Goal: Check status: Check status

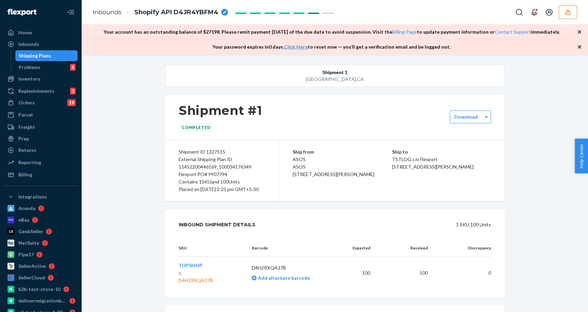
scroll to position [21, 0]
click at [35, 44] on div "Inbounds" at bounding box center [28, 44] width 21 height 7
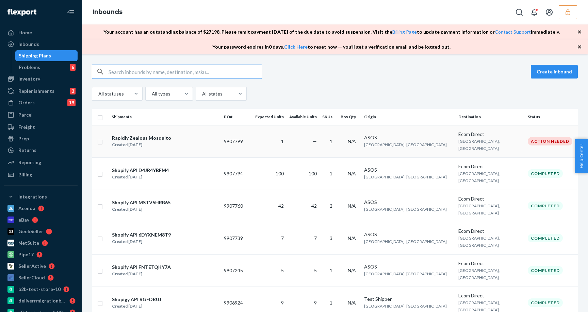
click at [194, 138] on div "Rapidly Zealous Mosquito Created Aug 21, 2025" at bounding box center [165, 141] width 107 height 14
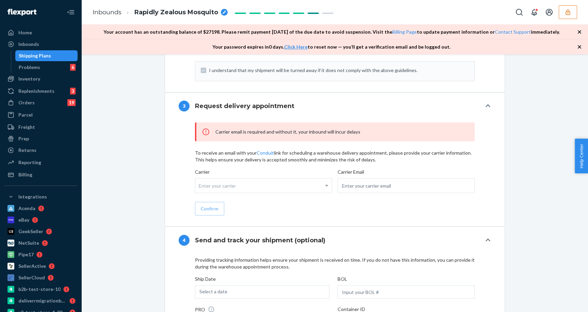
scroll to position [765, 0]
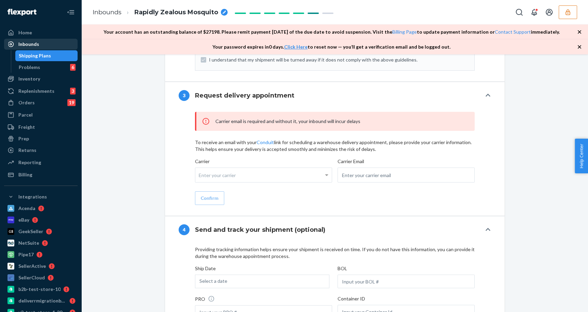
click at [47, 47] on div "Inbounds" at bounding box center [41, 44] width 72 height 10
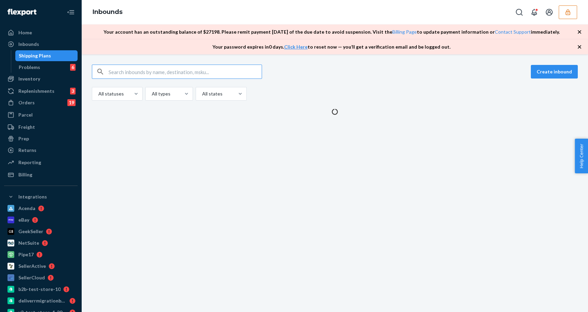
click at [189, 73] on input "text" at bounding box center [185, 72] width 153 height 14
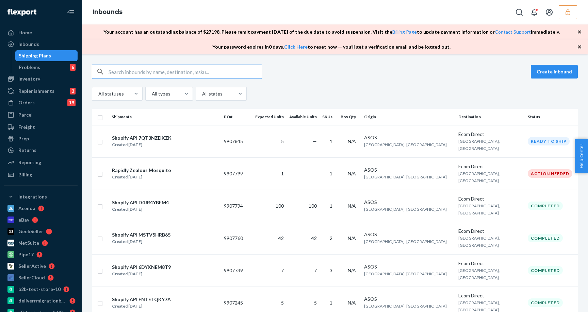
type input "1227561"
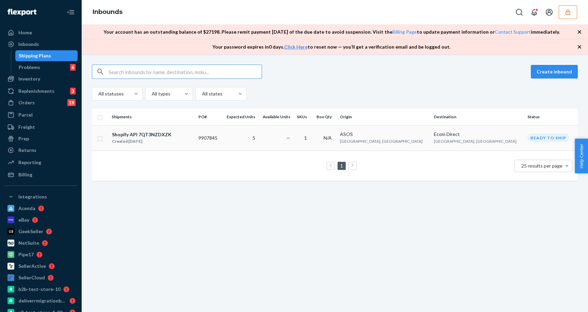
click at [134, 135] on div "Shopify API 7QT3NZDXZK" at bounding box center [142, 134] width 60 height 7
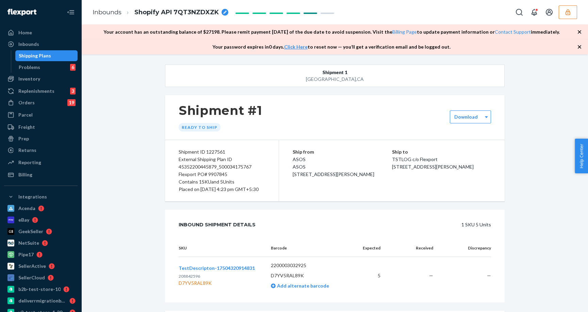
click at [220, 174] on div "Flexport PO# 9907845" at bounding box center [222, 174] width 86 height 7
copy div "9907845"
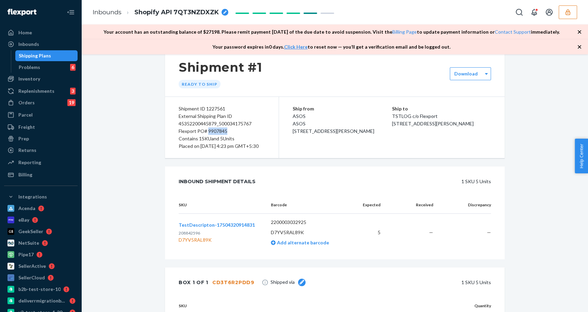
scroll to position [115, 0]
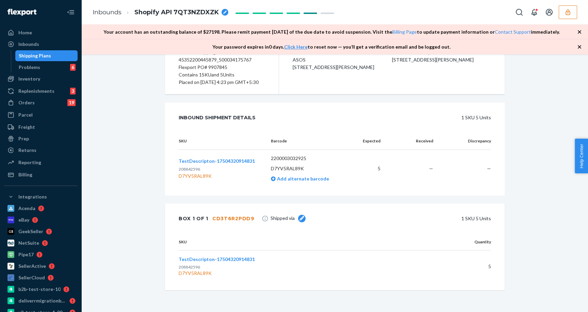
click at [200, 272] on div "D7YV5RAL89K" at bounding box center [299, 273] width 240 height 7
copy div "D7YV5RAL89K"
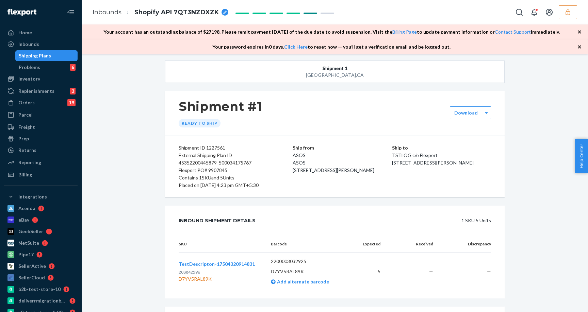
scroll to position [0, 0]
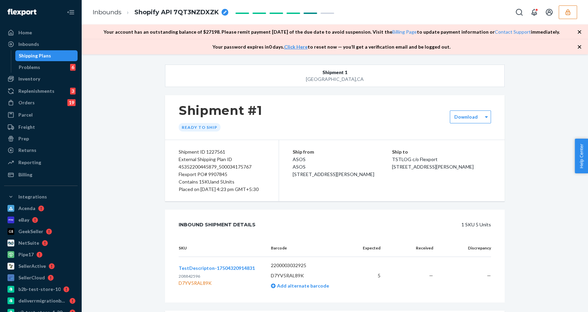
click at [581, 33] on icon "button" at bounding box center [579, 32] width 7 height 7
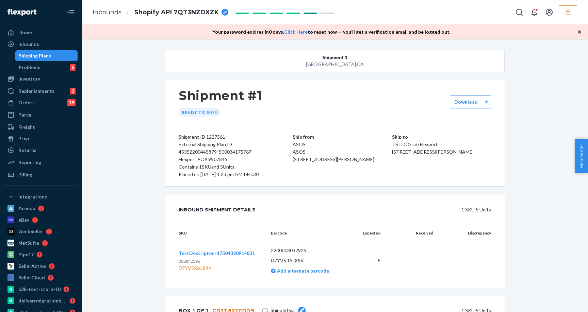
click at [581, 33] on icon "button" at bounding box center [579, 32] width 7 height 7
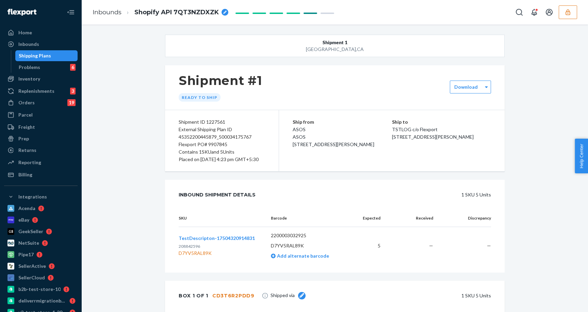
click at [131, 76] on div "Shipment 1 San Francisco , CA Shipment #1 Ready to ship Download Shipment ID 12…" at bounding box center [335, 212] width 496 height 355
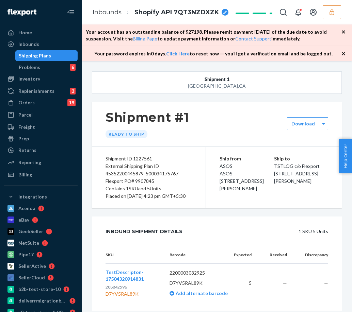
click at [344, 32] on icon "button" at bounding box center [343, 31] width 3 height 3
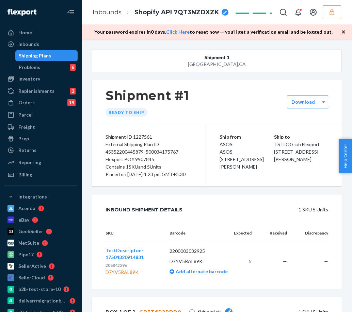
click at [343, 33] on icon "button" at bounding box center [343, 32] width 7 height 7
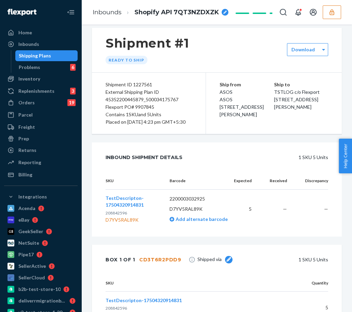
scroll to position [86, 0]
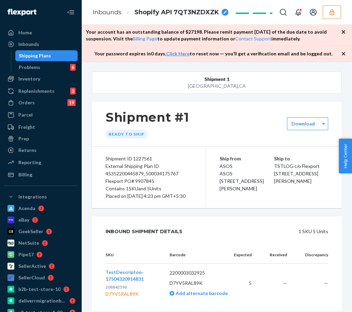
click at [343, 31] on icon "button" at bounding box center [343, 32] width 7 height 7
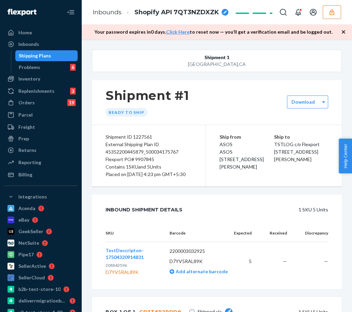
click at [343, 31] on icon "button" at bounding box center [343, 32] width 7 height 7
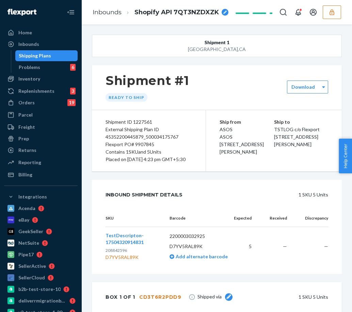
click at [338, 14] on button "button" at bounding box center [331, 12] width 18 height 14
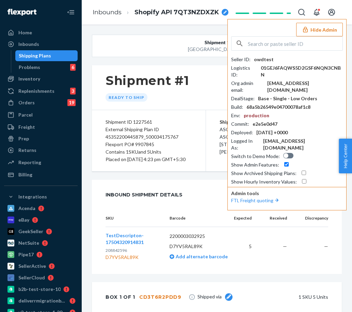
click at [307, 43] on input "text" at bounding box center [295, 44] width 95 height 14
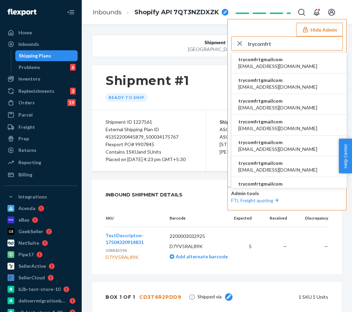
type input "trycomfrt"
click at [305, 59] on li "trycomfrtgmailcom accounting@comfrt.com" at bounding box center [288, 63] width 115 height 21
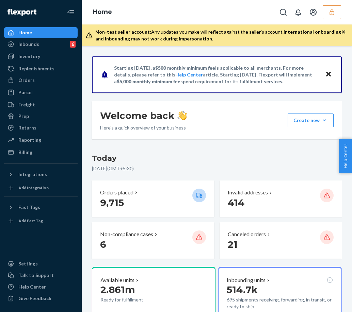
click at [330, 73] on icon "Close" at bounding box center [328, 74] width 5 height 8
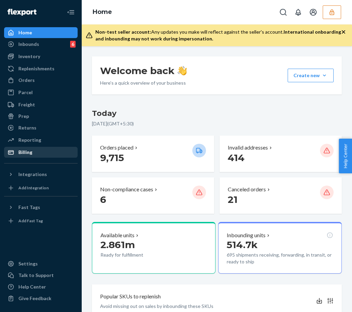
click at [28, 154] on div "Billing" at bounding box center [25, 152] width 14 height 7
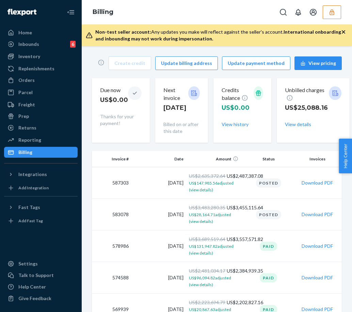
click at [336, 14] on button "button" at bounding box center [331, 12] width 18 height 14
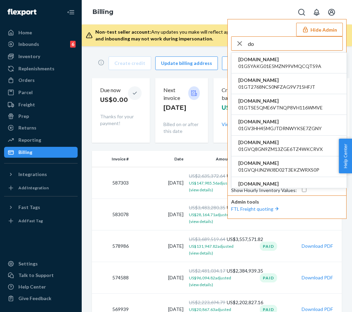
type input "d"
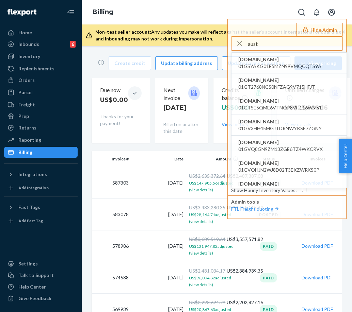
type input "aust"
click at [223, 3] on div "Billing Hide Admin aust luxxxdolls.myshopify.com 01GSYAKG01E5MZN99VMQCQTS9A dol…" at bounding box center [217, 12] width 270 height 24
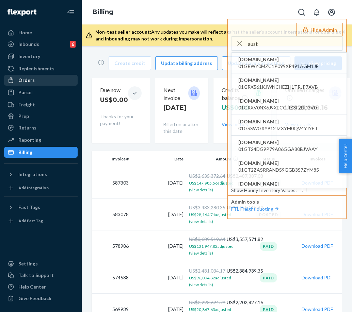
click at [36, 82] on div "Orders" at bounding box center [41, 81] width 72 height 10
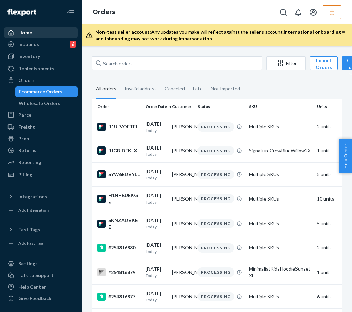
click at [35, 32] on div "Home" at bounding box center [41, 33] width 72 height 10
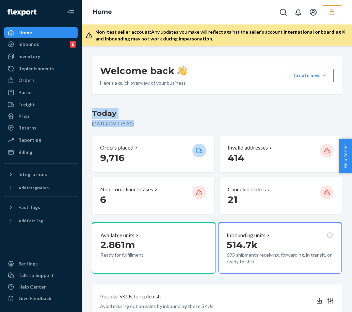
drag, startPoint x: 93, startPoint y: 109, endPoint x: 173, endPoint y: 124, distance: 81.7
click at [173, 124] on div "Today August 21, 2025 ( GMT+5:30 )" at bounding box center [217, 119] width 250 height 22
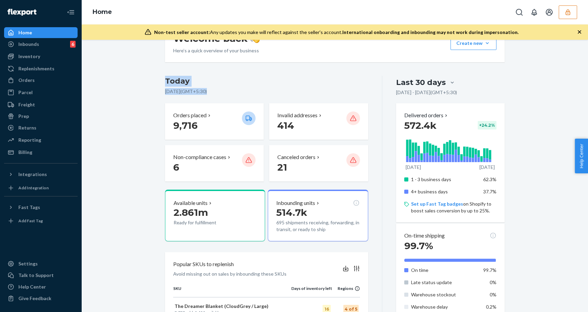
scroll to position [23, 0]
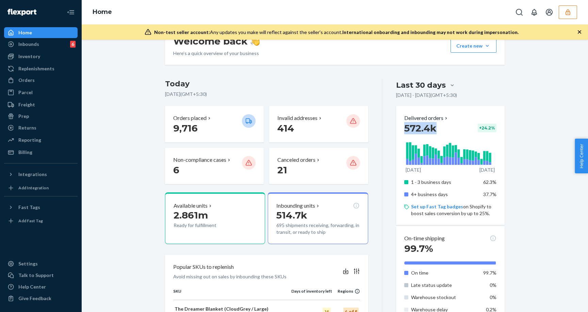
drag, startPoint x: 442, startPoint y: 129, endPoint x: 404, endPoint y: 129, distance: 37.8
click at [351, 129] on div "572.4k + 24.2 %" at bounding box center [450, 128] width 92 height 12
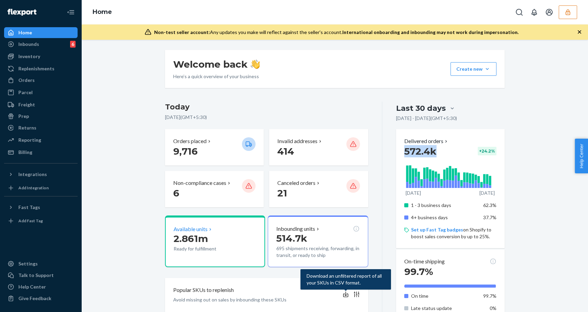
scroll to position [5, 0]
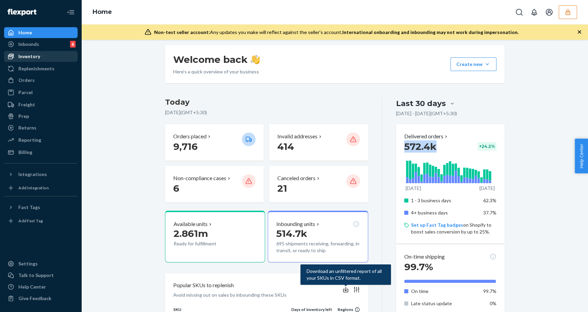
click at [37, 56] on div "Inventory" at bounding box center [29, 56] width 22 height 7
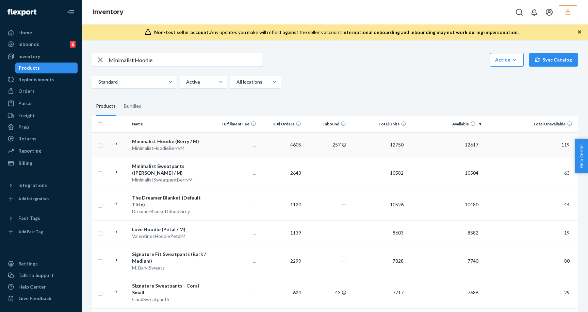
type input "Minimalist Hoodie"
click at [140, 143] on div "Minimalist Hoodie (Berry / M)" at bounding box center [171, 141] width 79 height 7
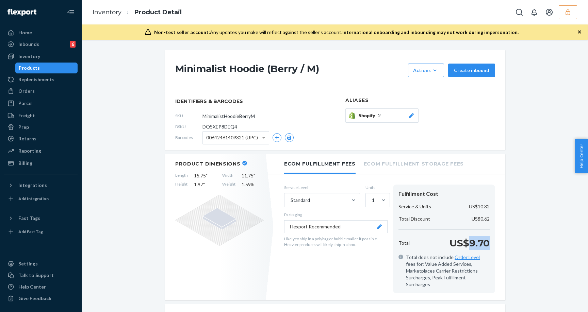
drag, startPoint x: 490, startPoint y: 242, endPoint x: 467, endPoint y: 243, distance: 22.8
click at [351, 243] on div "Total US$9.70" at bounding box center [444, 243] width 97 height 14
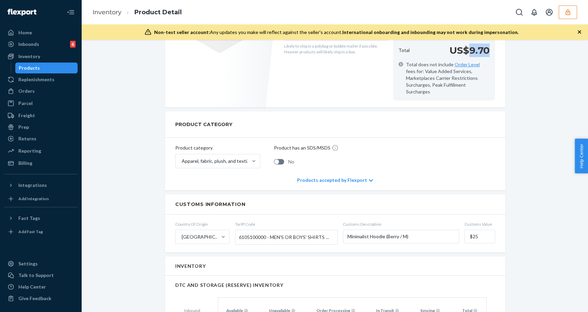
scroll to position [192, 0]
drag, startPoint x: 480, startPoint y: 230, endPoint x: 469, endPoint y: 229, distance: 10.6
click at [351, 231] on input "$25" at bounding box center [479, 238] width 31 height 14
click at [351, 185] on div "Minimalist Hoodie (Berry / M) Actions Hide Request removal Create inbound ident…" at bounding box center [335, 279] width 496 height 843
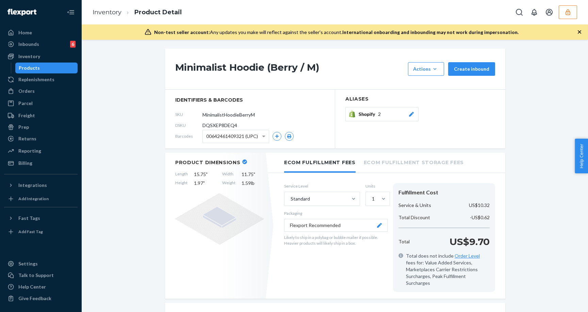
scroll to position [1, 0]
click at [351, 12] on button "button" at bounding box center [568, 12] width 18 height 14
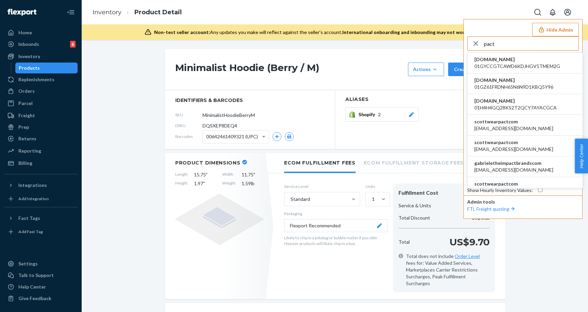
type input "pact"
click at [351, 125] on span "apowell@wearpact.com" at bounding box center [513, 128] width 79 height 7
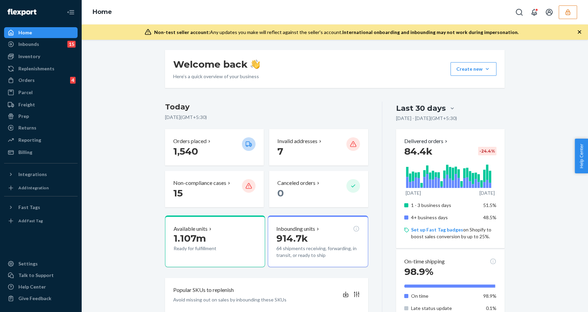
click at [563, 11] on button "button" at bounding box center [568, 12] width 18 height 14
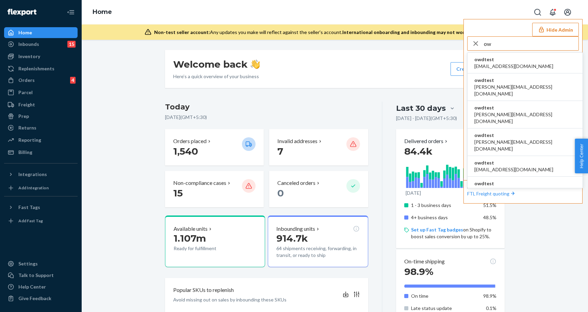
type input "o"
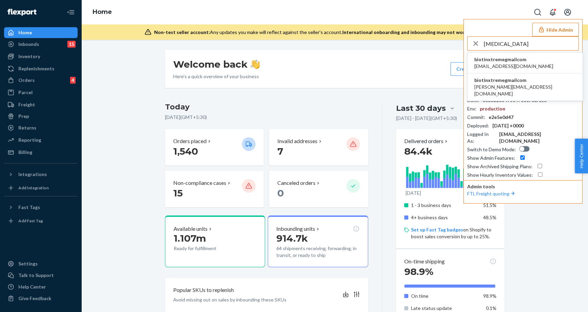
type input "biotin"
click at [512, 65] on span "biotinxtreme@gmail.com" at bounding box center [513, 66] width 79 height 7
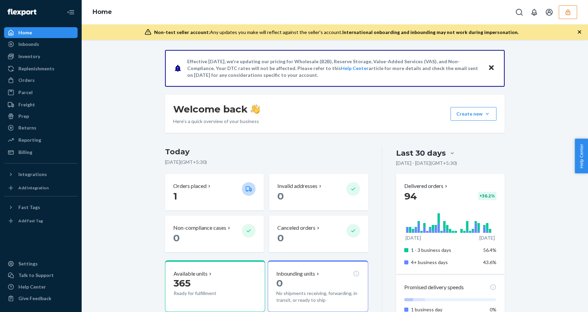
click at [570, 14] on icon "button" at bounding box center [567, 12] width 7 height 7
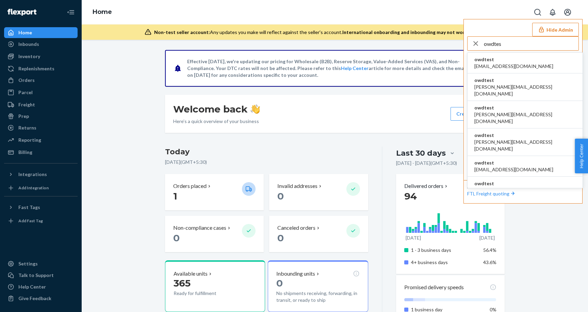
type input "owdtes"
click at [531, 62] on li "owdtest [EMAIL_ADDRESS][DOMAIN_NAME]" at bounding box center [524, 63] width 115 height 21
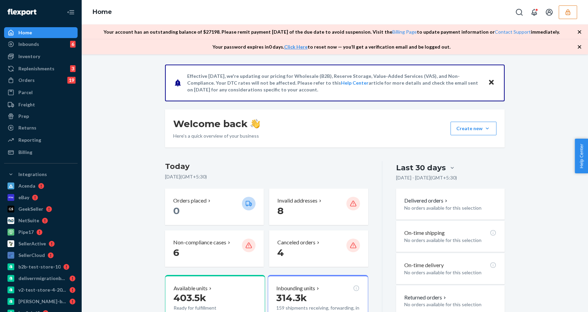
click at [579, 31] on icon "button" at bounding box center [579, 32] width 7 height 7
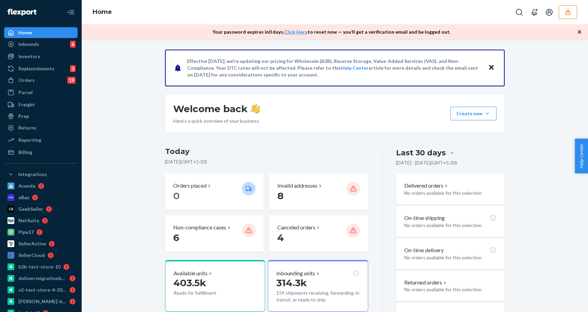
click at [579, 33] on icon "button" at bounding box center [579, 32] width 7 height 7
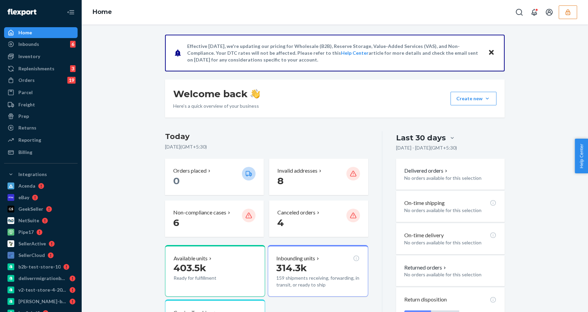
click at [142, 139] on div "Effective [DATE], we're updating our pricing for Wholesale (B2B), Reserve Stora…" at bounding box center [335, 287] width 496 height 504
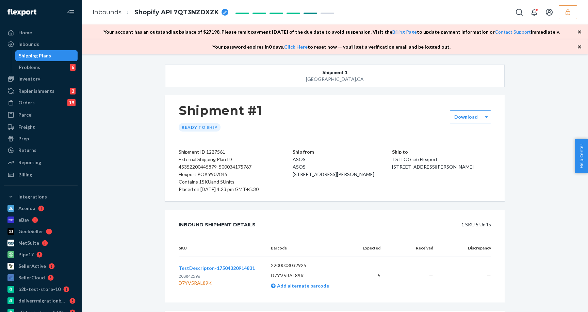
click at [578, 29] on icon "button" at bounding box center [579, 32] width 7 height 7
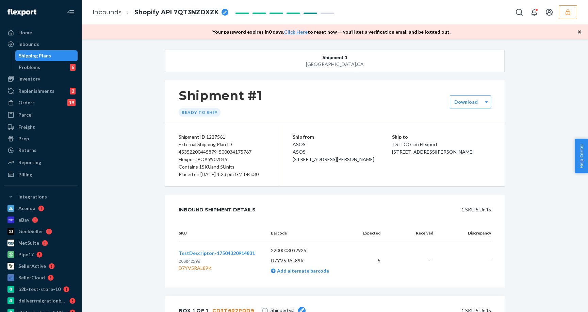
click at [578, 29] on icon "button" at bounding box center [579, 32] width 7 height 7
